Goal: Information Seeking & Learning: Learn about a topic

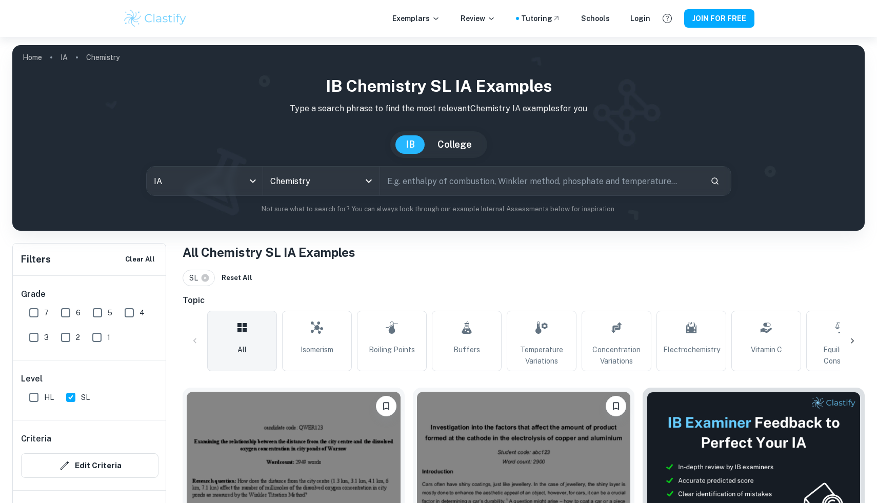
scroll to position [315, 0]
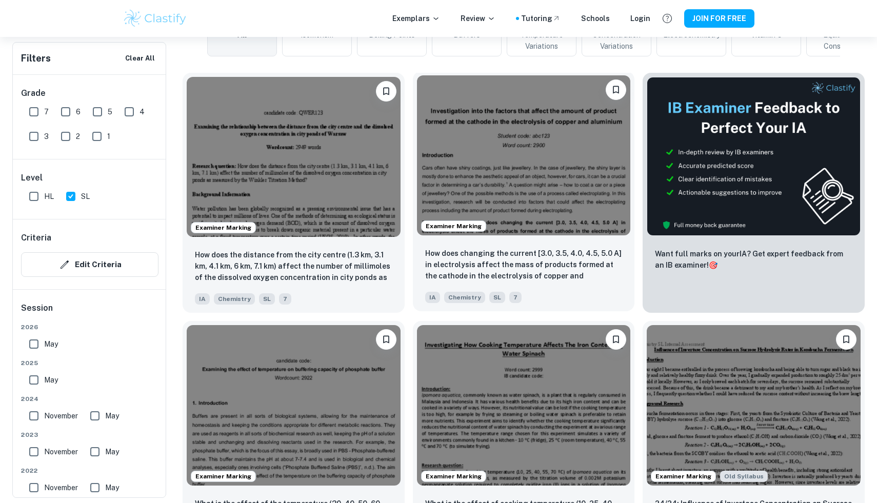
click at [494, 198] on img at bounding box center [524, 155] width 214 height 160
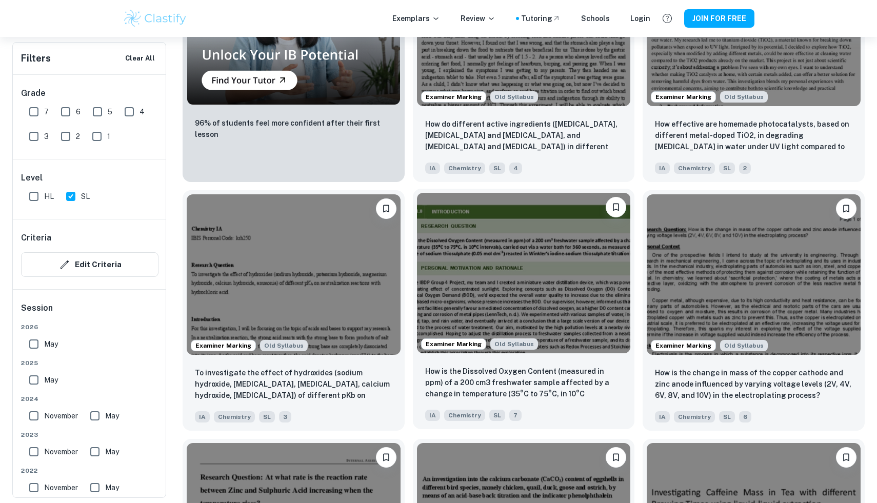
scroll to position [961, 0]
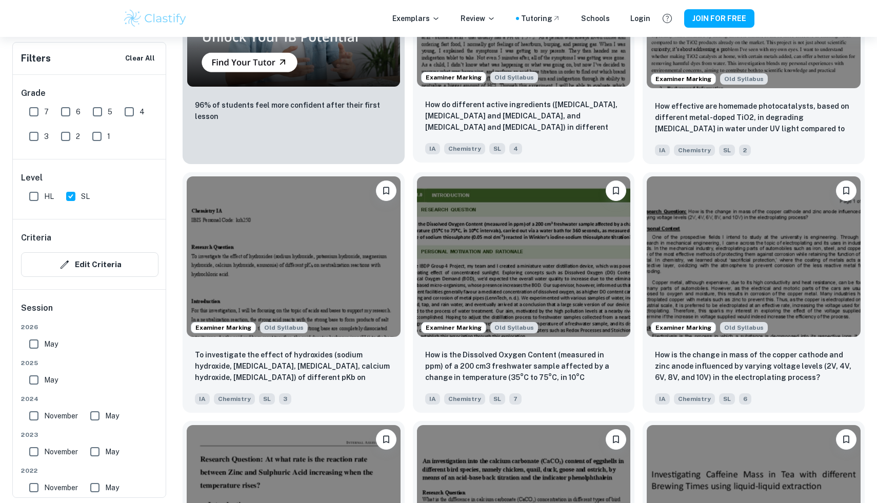
click at [494, 89] on div "Examiner Marking Old Syllabus" at bounding box center [524, 7] width 222 height 168
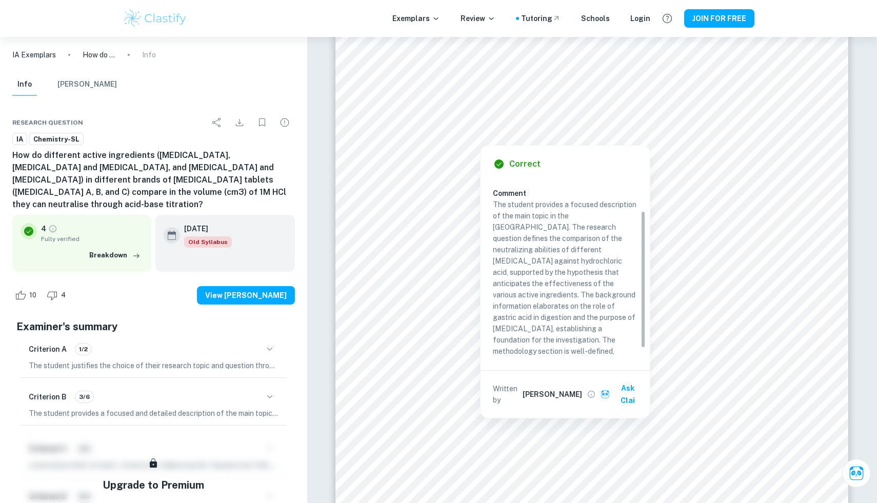
scroll to position [55, 0]
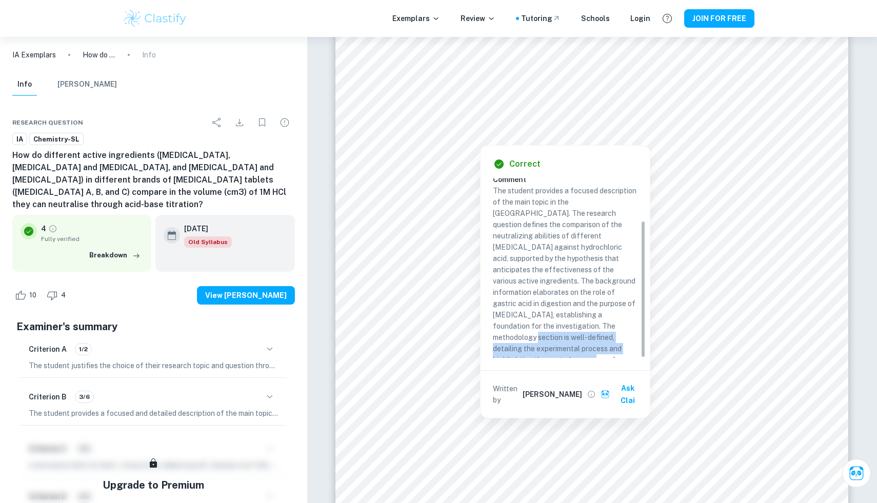
drag, startPoint x: 611, startPoint y: 349, endPoint x: 546, endPoint y: 321, distance: 70.3
click at [546, 321] on p "The student provides a focused description of the main topic in the [GEOGRAPHIC…" at bounding box center [565, 281] width 145 height 192
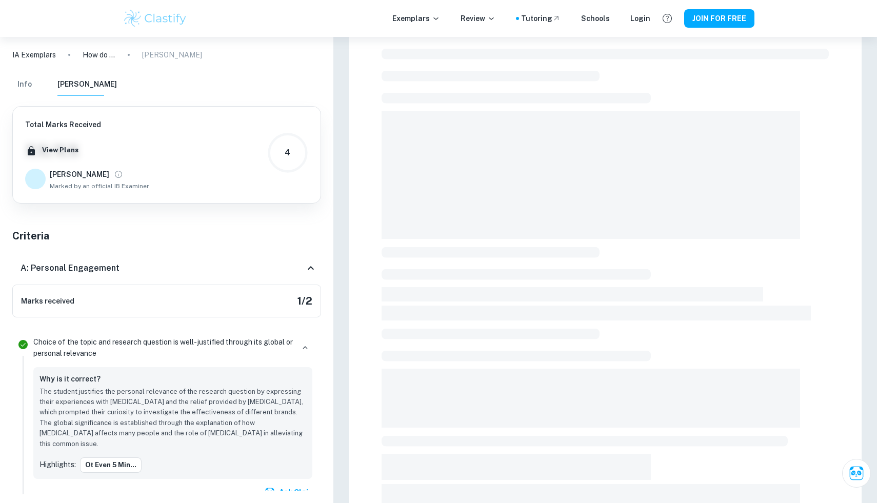
click at [546, 321] on div at bounding box center [605, 345] width 447 height 600
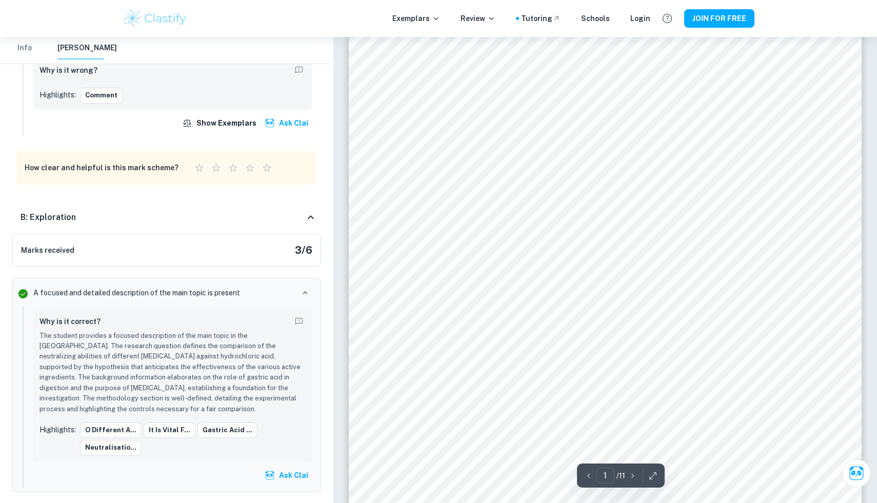
scroll to position [961, 0]
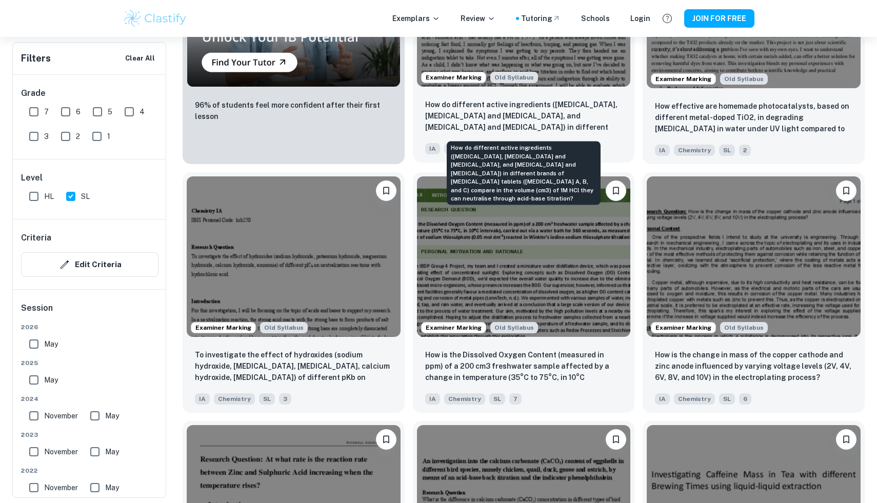
click at [552, 102] on p "How do different active ingredients ([MEDICAL_DATA], [MEDICAL_DATA] and [MEDICA…" at bounding box center [524, 116] width 198 height 35
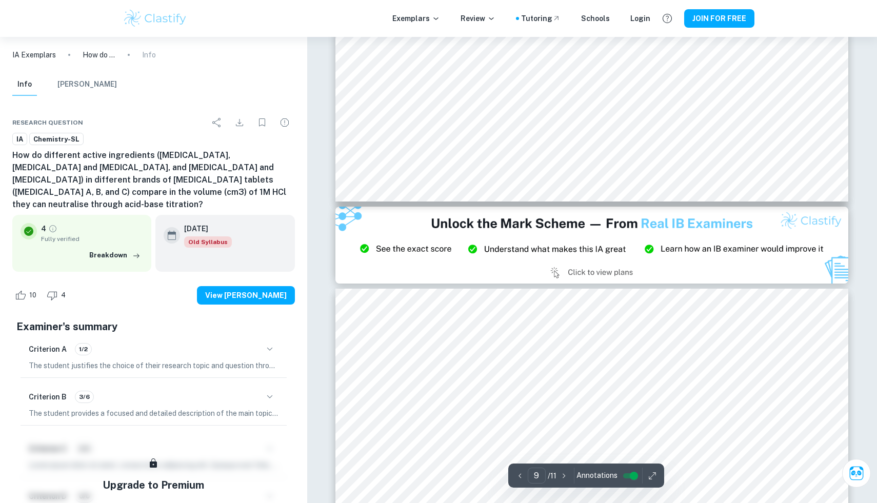
scroll to position [5630, 0]
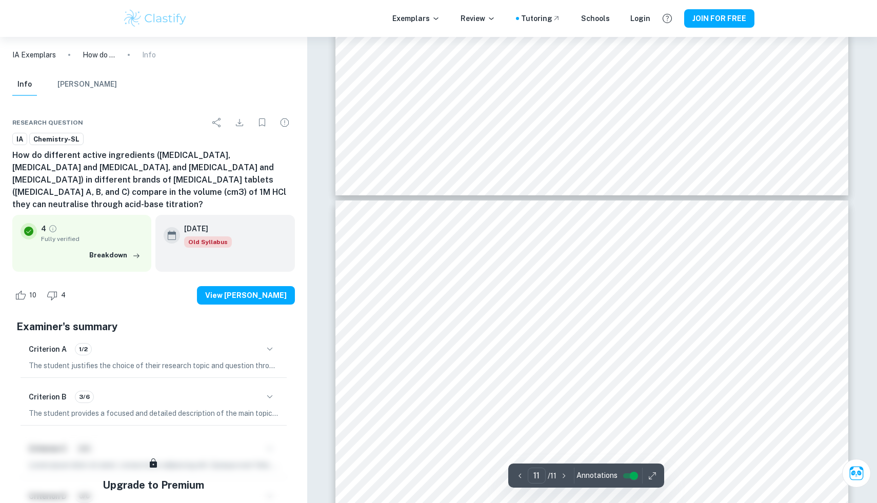
type input "10"
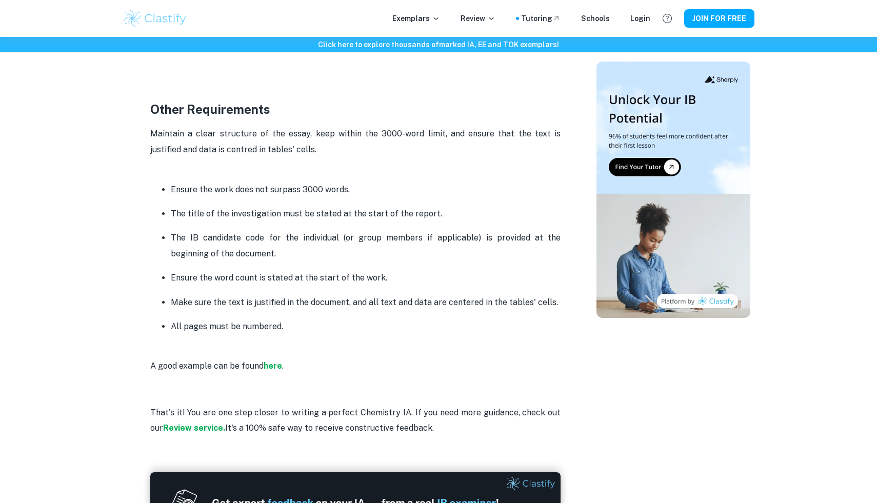
scroll to position [2556, 0]
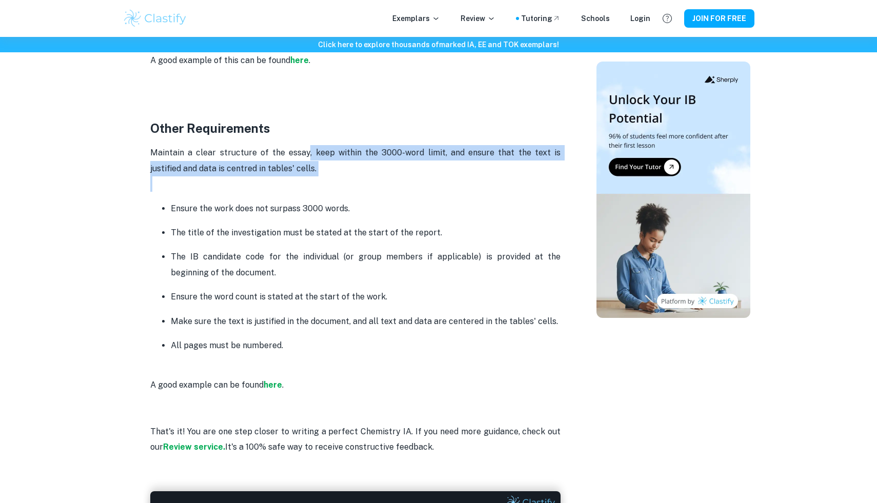
drag, startPoint x: 298, startPoint y: 149, endPoint x: 440, endPoint y: 181, distance: 146.3
click at [441, 181] on p "Maintain a clear structure of the essay, keep within the 3000-word limit, and e…" at bounding box center [355, 168] width 410 height 47
click at [440, 181] on p "Maintain a clear structure of the essay, keep within the 3000-word limit, and e…" at bounding box center [355, 168] width 410 height 47
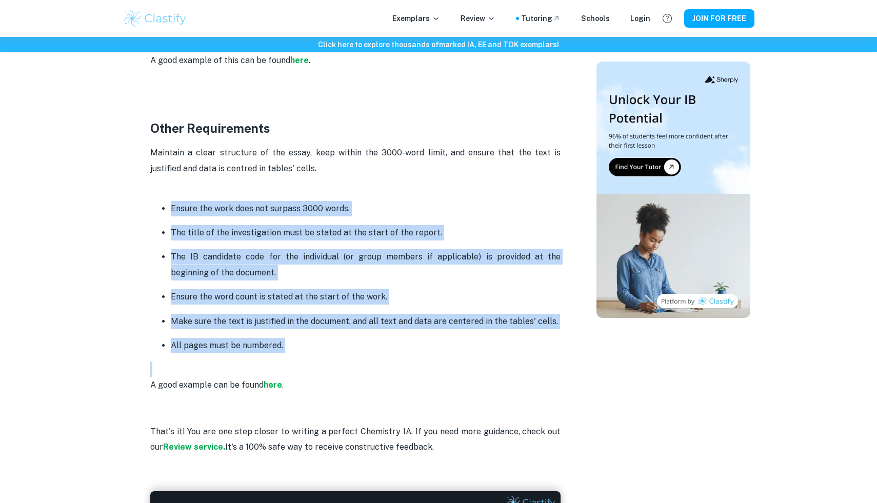
drag, startPoint x: 354, startPoint y: 184, endPoint x: 501, endPoint y: 364, distance: 231.9
click at [502, 362] on p "A good example can be found here ." at bounding box center [355, 377] width 410 height 31
